Goal: Transaction & Acquisition: Book appointment/travel/reservation

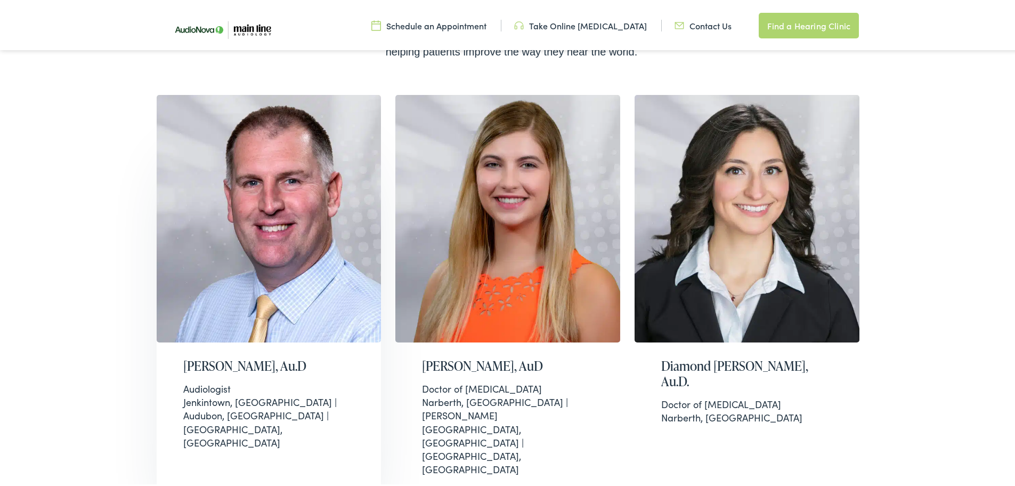
click at [210, 238] on img at bounding box center [269, 216] width 225 height 247
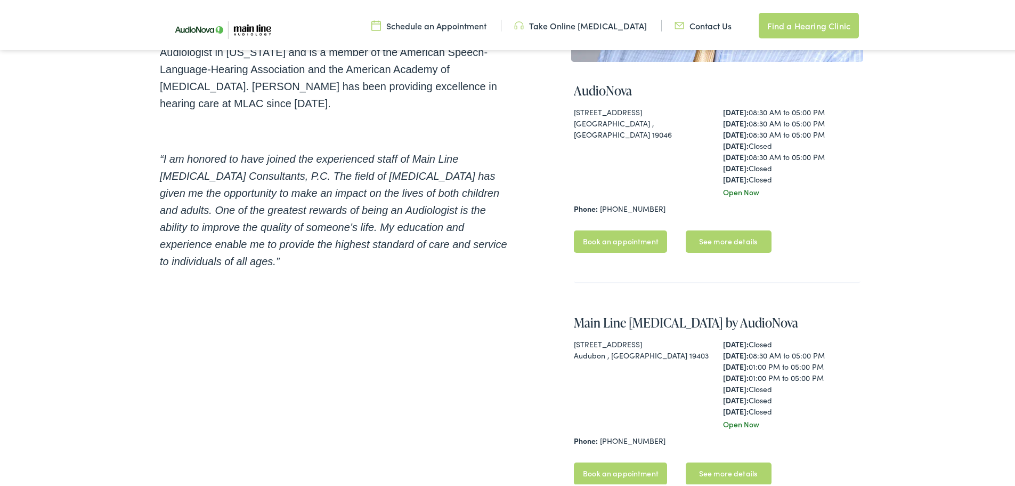
scroll to position [320, 0]
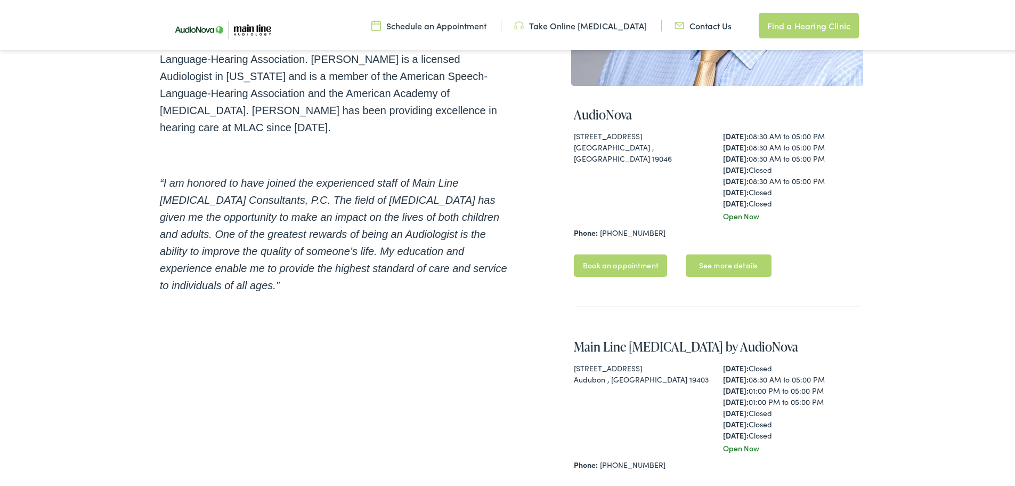
click at [640, 263] on link "Book an appointment" at bounding box center [620, 263] width 93 height 22
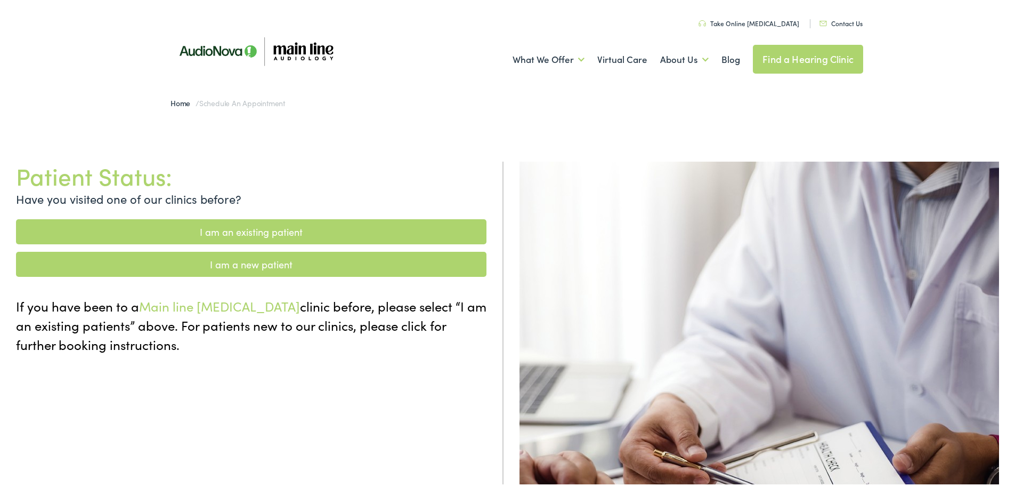
click at [304, 271] on link "I am a new patient" at bounding box center [251, 261] width 471 height 25
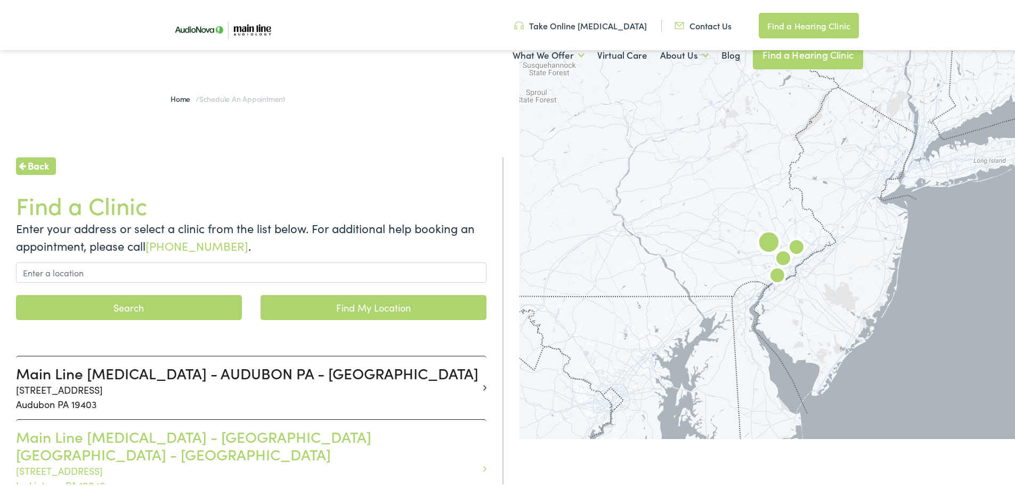
scroll to position [160, 0]
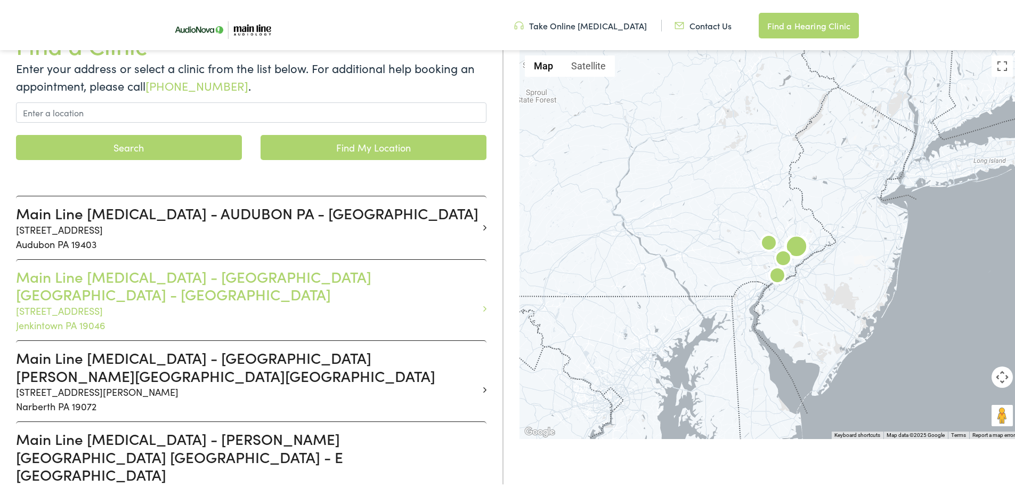
click at [270, 301] on p "505 Old York Road Jenkintown PA 19046" at bounding box center [247, 315] width 463 height 29
